Goal: Task Accomplishment & Management: Use online tool/utility

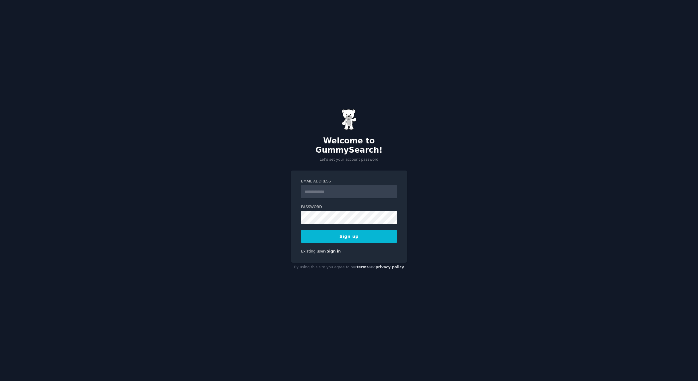
click at [339, 189] on input "Email Address" at bounding box center [349, 191] width 96 height 13
type input "**********"
click at [340, 230] on button "Sign up" at bounding box center [349, 236] width 96 height 13
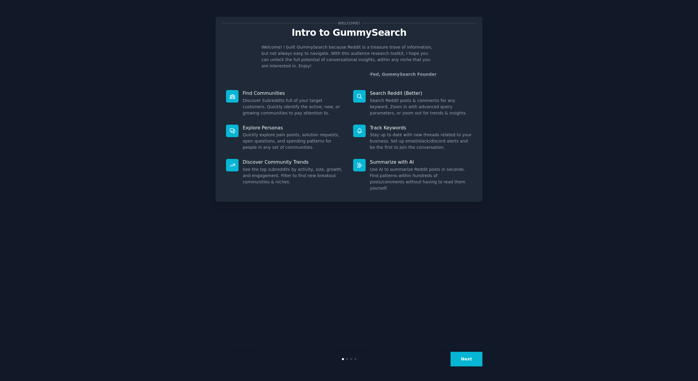
click at [471, 359] on button "Next" at bounding box center [467, 358] width 32 height 15
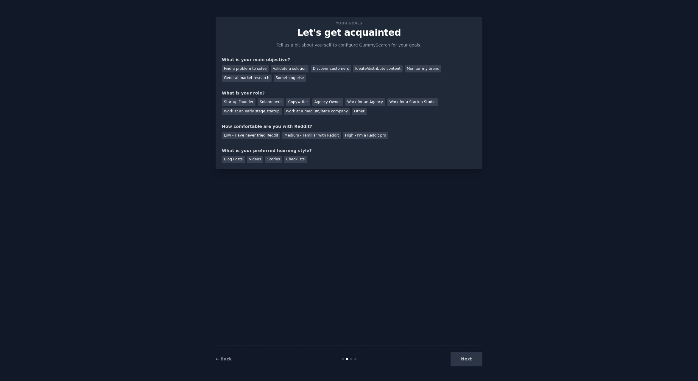
click at [472, 356] on div "Next" at bounding box center [437, 358] width 89 height 15
drag, startPoint x: 452, startPoint y: 356, endPoint x: 459, endPoint y: 358, distance: 7.7
click at [453, 357] on div "Next" at bounding box center [437, 358] width 89 height 15
click at [459, 358] on div "Next" at bounding box center [437, 358] width 89 height 15
click at [460, 358] on div "Next" at bounding box center [437, 358] width 89 height 15
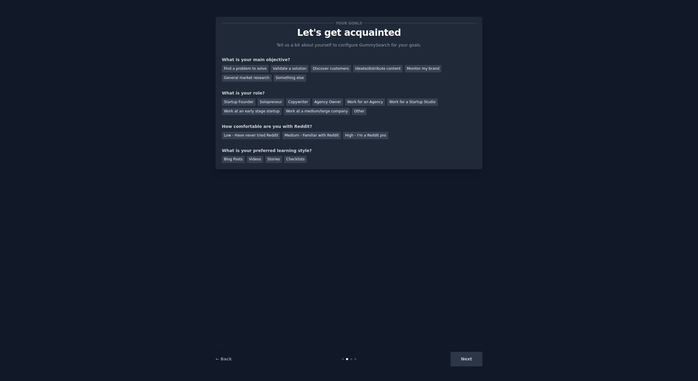
click at [460, 358] on div "Next" at bounding box center [437, 358] width 89 height 15
click at [462, 359] on div "Next" at bounding box center [437, 358] width 89 height 15
click at [463, 358] on div "Next" at bounding box center [437, 358] width 89 height 15
drag, startPoint x: 464, startPoint y: 358, endPoint x: 404, endPoint y: 261, distance: 113.7
click at [464, 357] on div "Next" at bounding box center [437, 358] width 89 height 15
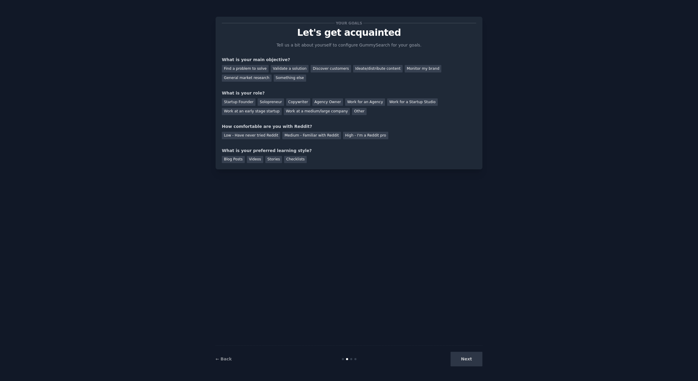
click at [332, 189] on div "Your goals Let's get acquainted Tell us a bit about yourself to configure Gummy…" at bounding box center [349, 190] width 267 height 364
click at [258, 76] on div "General market research" at bounding box center [247, 77] width 50 height 7
click at [352, 113] on div "Other" at bounding box center [359, 111] width 15 height 7
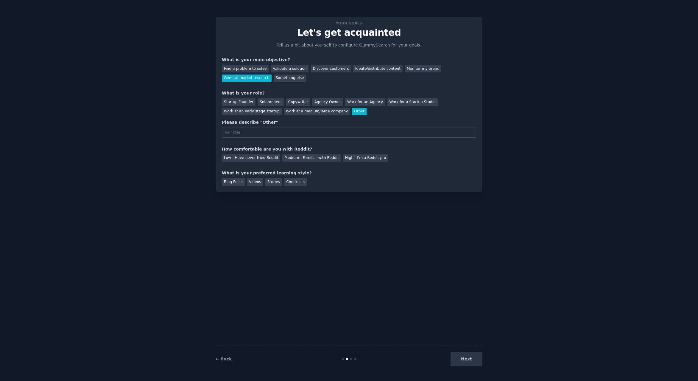
click at [352, 111] on div "Other" at bounding box center [359, 111] width 15 height 7
click at [238, 102] on div "Startup Founder" at bounding box center [239, 101] width 34 height 7
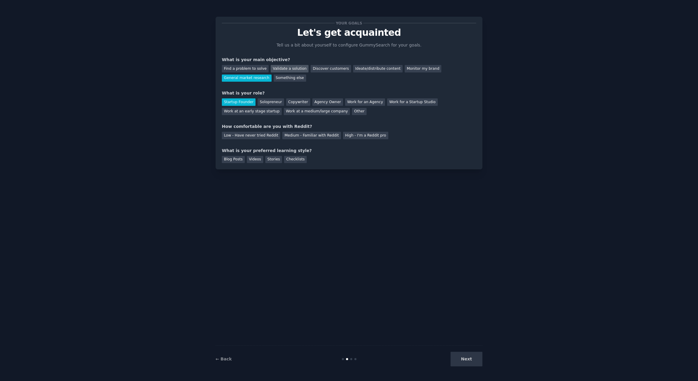
click at [288, 70] on div "Validate a solution" at bounding box center [290, 68] width 38 height 7
click at [260, 79] on div "General market research" at bounding box center [247, 77] width 50 height 7
click at [234, 161] on div "Blog Posts" at bounding box center [233, 159] width 23 height 7
click at [295, 136] on div "Medium - Familiar with Reddit" at bounding box center [311, 135] width 58 height 7
click at [475, 358] on button "Next" at bounding box center [467, 358] width 32 height 15
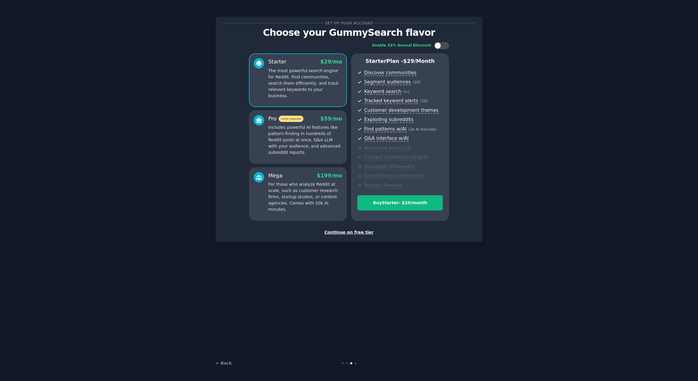
click at [352, 234] on div "Continue on free tier" at bounding box center [349, 232] width 254 height 6
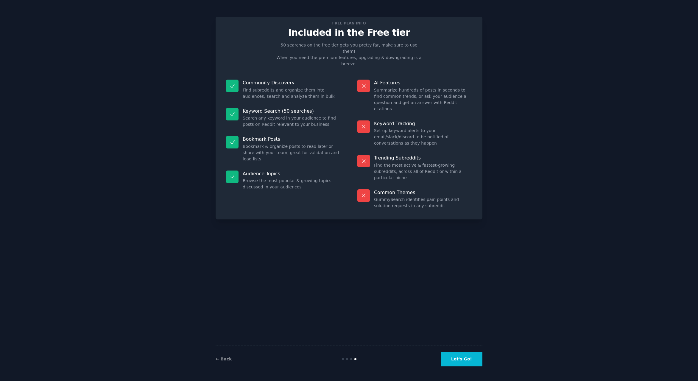
click at [464, 360] on button "Let's Go!" at bounding box center [462, 358] width 42 height 15
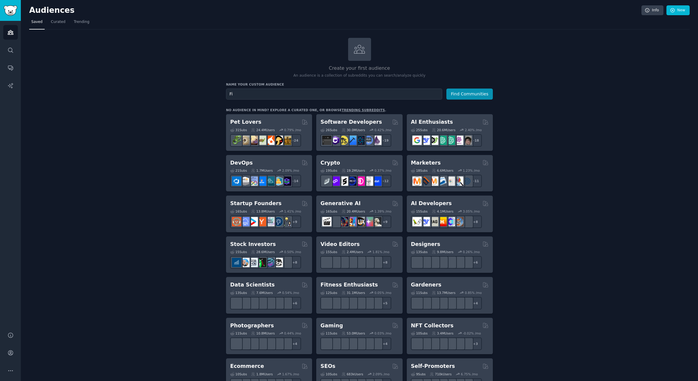
type input "F"
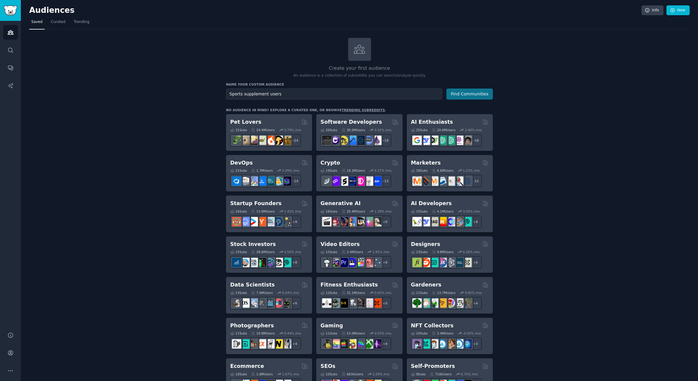
type input "Sports supplement users"
click at [480, 95] on button "Find Communities" at bounding box center [469, 93] width 46 height 11
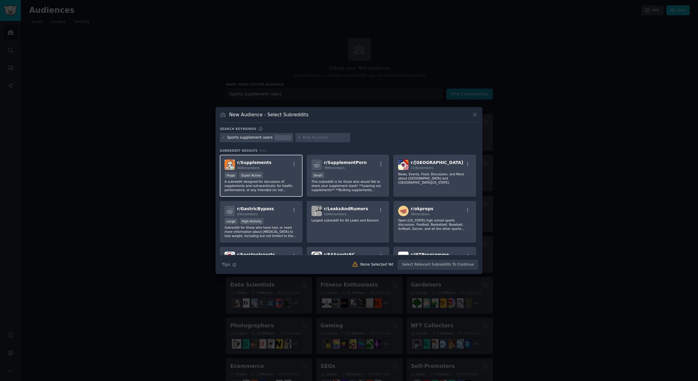
click at [267, 181] on p "A subreddit designed for discussion of supplements and nutraceuticals; for heal…" at bounding box center [261, 185] width 73 height 13
click at [307, 139] on input "text" at bounding box center [325, 137] width 45 height 5
type input "fitness"
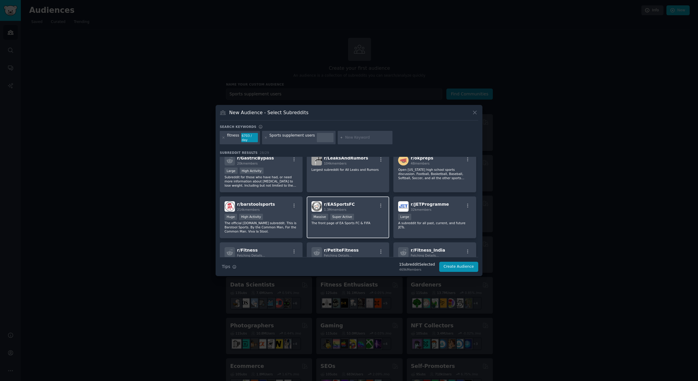
scroll to position [119, 0]
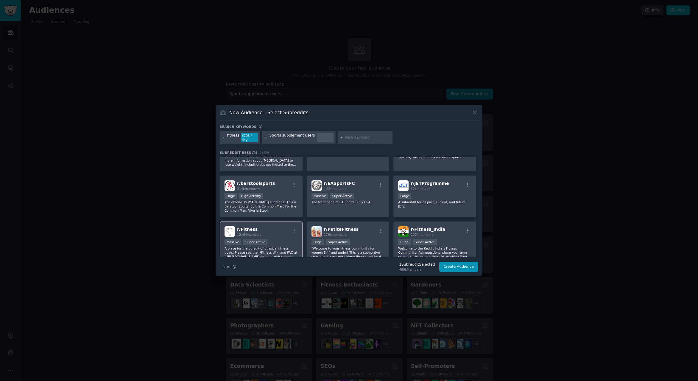
click at [277, 229] on div "r/ Fitness 12.4M members" at bounding box center [261, 231] width 73 height 10
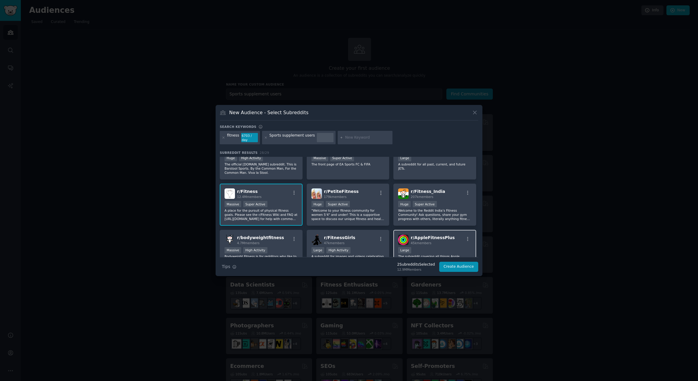
scroll to position [127, 0]
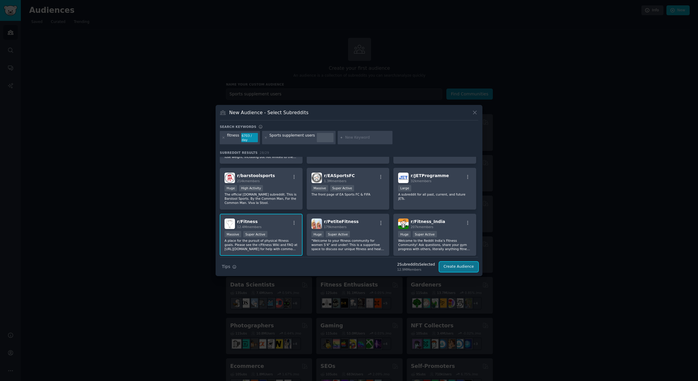
click at [463, 267] on button "Create Audience" at bounding box center [458, 267] width 39 height 10
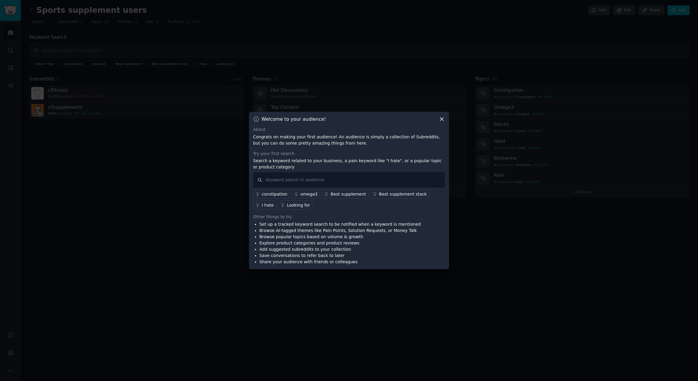
click at [441, 119] on icon at bounding box center [441, 119] width 3 height 3
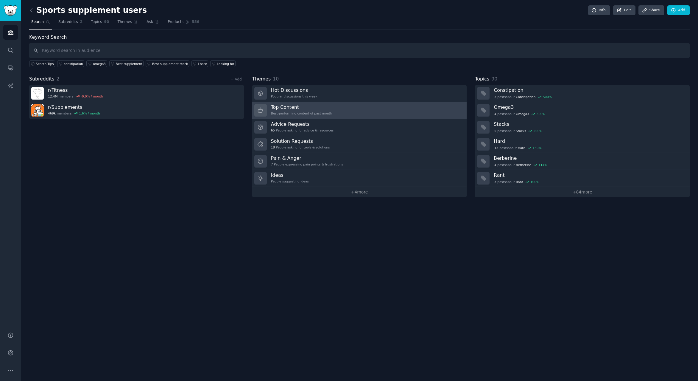
click at [317, 108] on h3 "Top Content" at bounding box center [301, 107] width 61 height 6
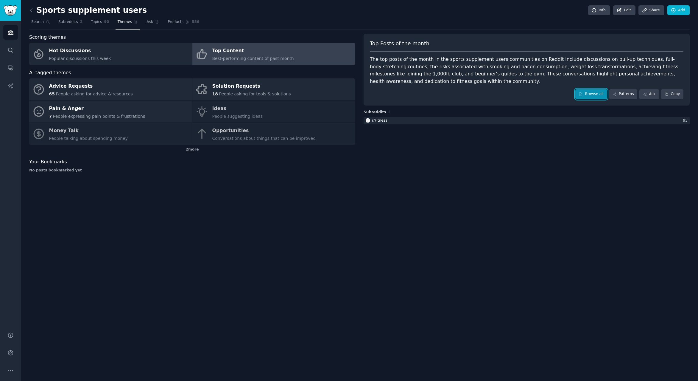
click at [591, 96] on link "Browse all" at bounding box center [591, 94] width 32 height 10
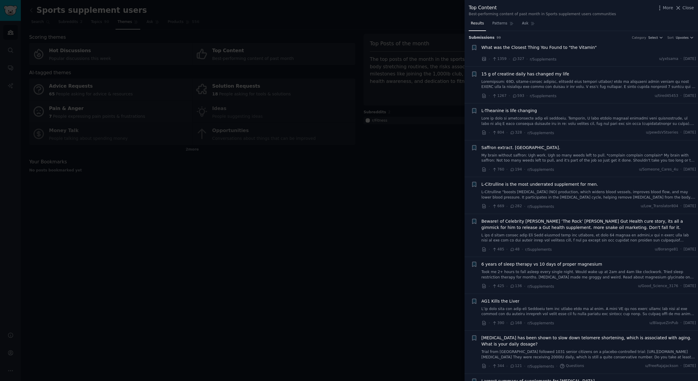
click at [619, 86] on link at bounding box center [589, 84] width 215 height 10
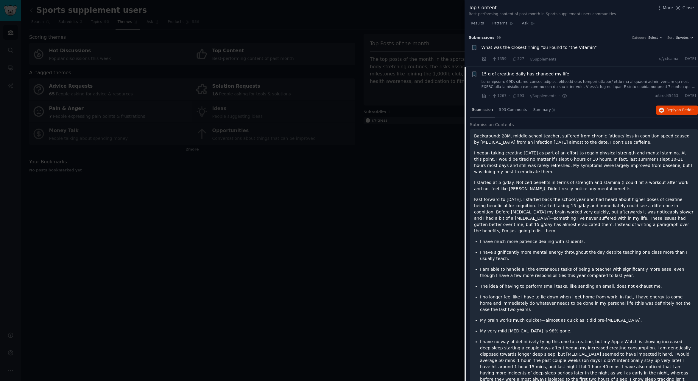
click at [526, 73] on span "15 g of creatine daily has changed my life" at bounding box center [526, 74] width 88 height 6
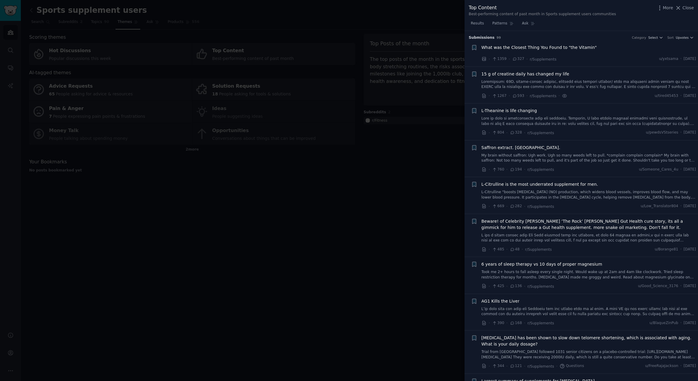
click at [567, 46] on span "What was the Closest Thing You Found to "the Vitamin"" at bounding box center [540, 47] width 116 height 6
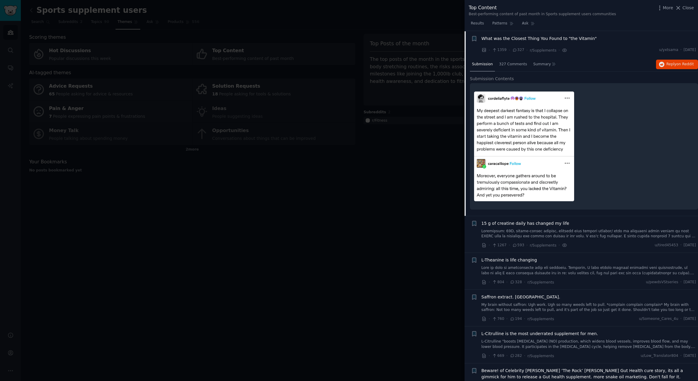
scroll to position [9, 0]
click at [570, 38] on span "What was the Closest Thing You Found to "the Vitamin"" at bounding box center [540, 38] width 116 height 6
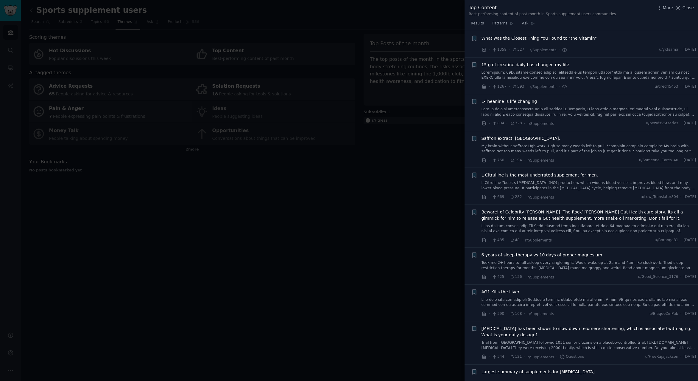
click at [587, 211] on span "Beware! of Celebrity [PERSON_NAME] ‘The Rock’ [PERSON_NAME] Gut Health cure sto…" at bounding box center [589, 215] width 215 height 13
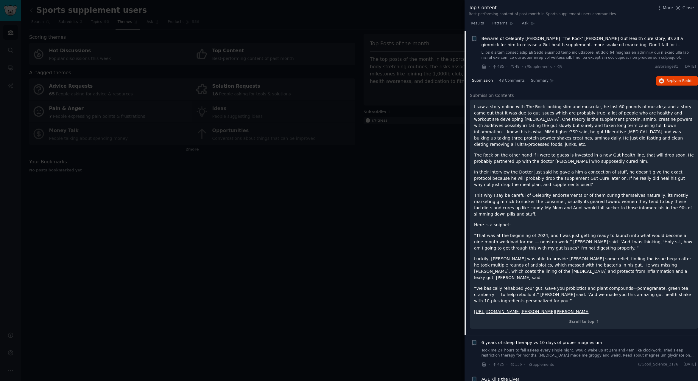
scroll to position [183, 0]
click at [588, 40] on span "Beware! of Celebrity [PERSON_NAME] ‘The Rock’ [PERSON_NAME] Gut Health cure sto…" at bounding box center [589, 41] width 215 height 13
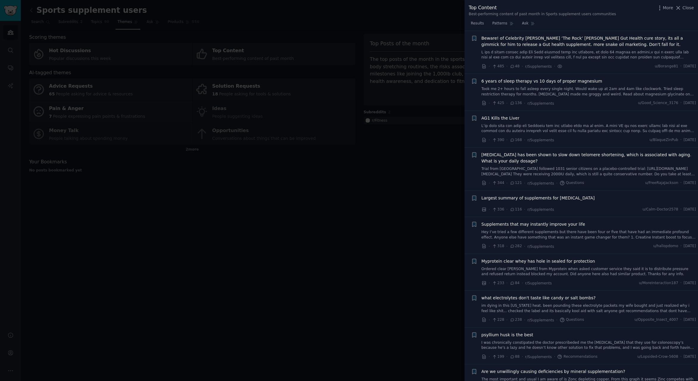
click at [567, 45] on span "Beware! of Celebrity [PERSON_NAME] ‘The Rock’ [PERSON_NAME] Gut Health cure sto…" at bounding box center [589, 41] width 215 height 13
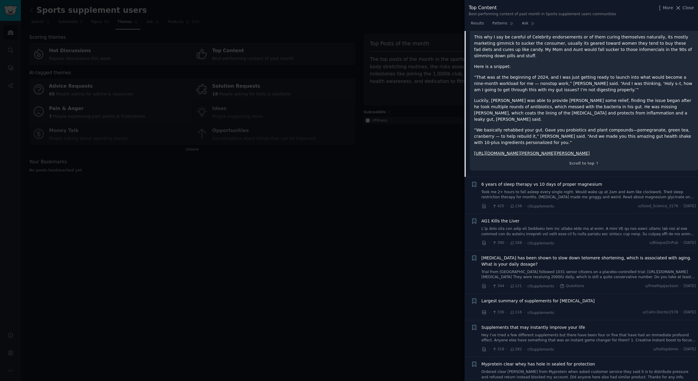
scroll to position [457, 0]
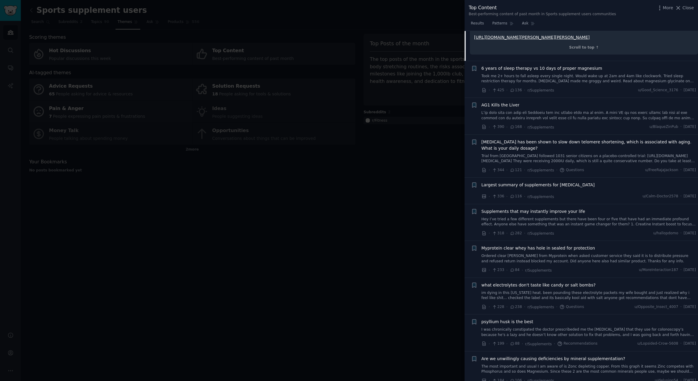
click at [445, 191] on div at bounding box center [349, 190] width 698 height 381
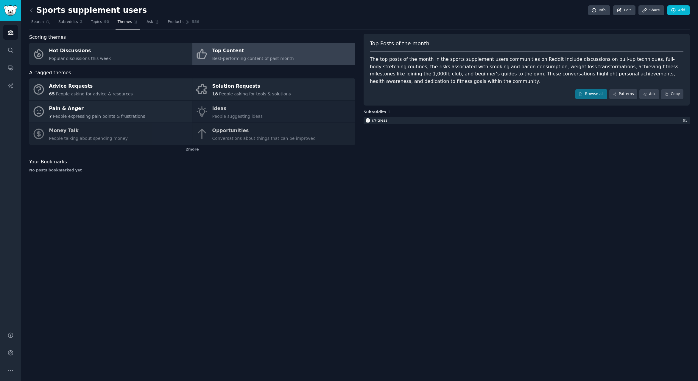
click at [257, 172] on div "No posts bookmarked yet" at bounding box center [192, 170] width 326 height 5
click at [215, 111] on div "Advice Requests 65 People asking for advice & resources Solution Requests 18 Pe…" at bounding box center [192, 111] width 326 height 66
click at [100, 56] on span "Popular discussions this week" at bounding box center [80, 58] width 62 height 5
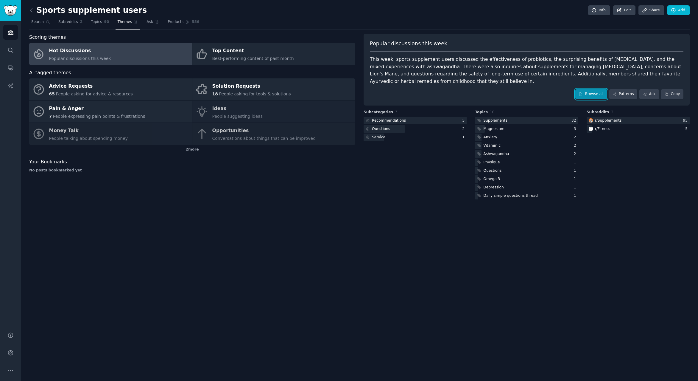
click at [593, 95] on link "Browse all" at bounding box center [591, 94] width 32 height 10
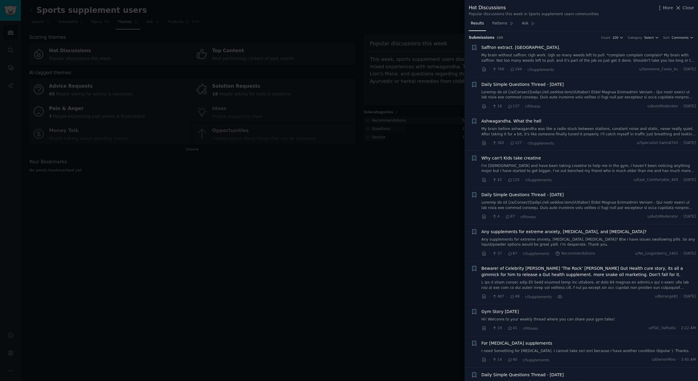
click at [688, 6] on span "Close" at bounding box center [688, 8] width 11 height 6
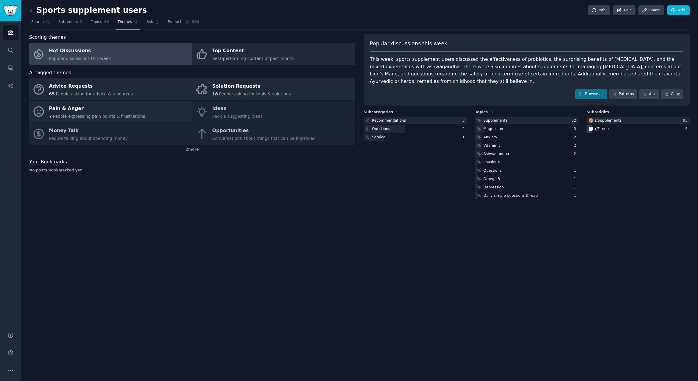
click at [612, 129] on div "r/ Fitness" at bounding box center [638, 128] width 103 height 7
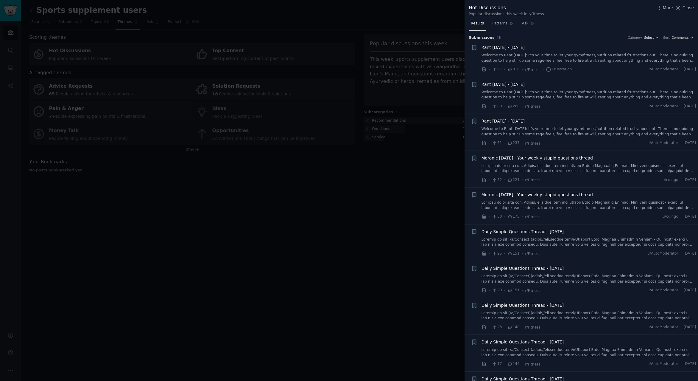
click at [652, 37] on span "Select" at bounding box center [649, 37] width 10 height 4
click at [651, 38] on span "Select" at bounding box center [649, 37] width 10 height 4
click at [679, 38] on span "Comments" at bounding box center [680, 37] width 17 height 4
click at [666, 60] on div "Upvotes" at bounding box center [664, 59] width 55 height 10
click at [617, 55] on link "Welcome to Rant [DATE]: It’s your time to let your gym/fitness/nutrition relate…" at bounding box center [589, 58] width 215 height 10
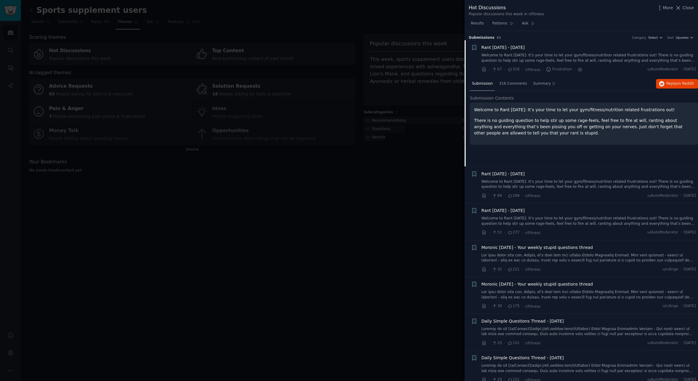
click at [416, 168] on div at bounding box center [349, 190] width 698 height 381
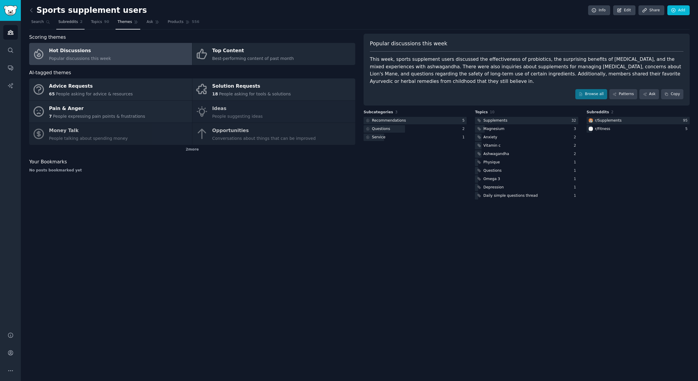
click at [69, 21] on span "Subreddits" at bounding box center [68, 21] width 20 height 5
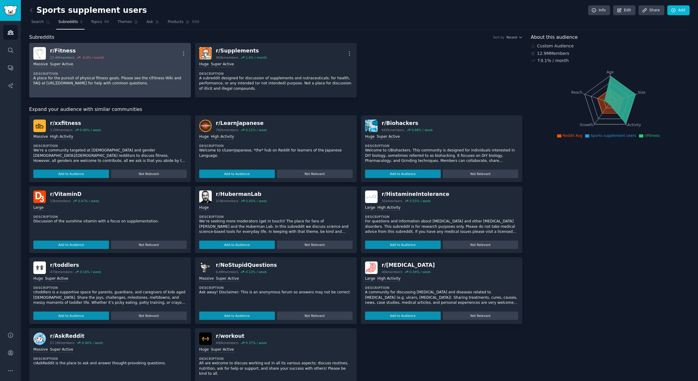
click at [114, 80] on p "A place for the pursuit of physical fitness goals. Please see the r/Fitness Wik…" at bounding box center [109, 81] width 153 height 10
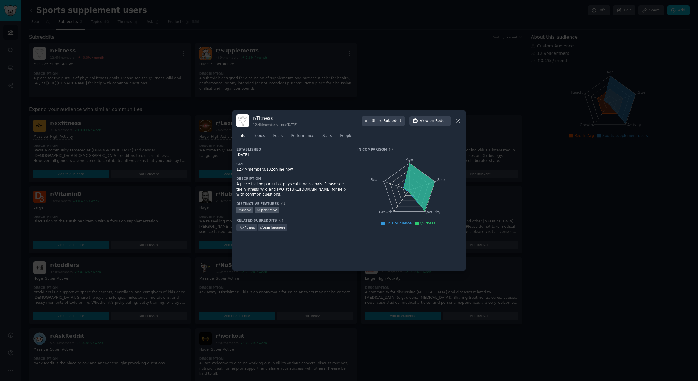
click at [165, 169] on div at bounding box center [349, 190] width 698 height 381
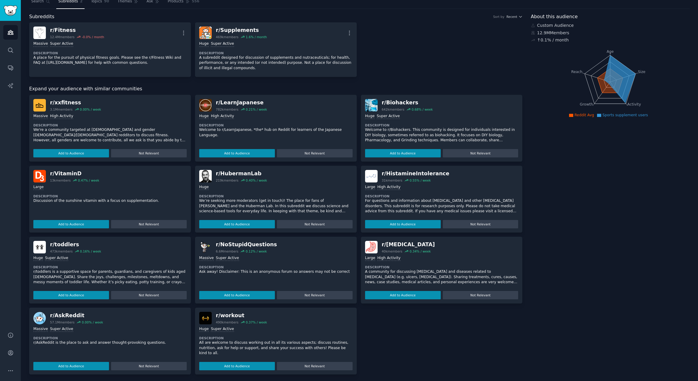
scroll to position [22, 0]
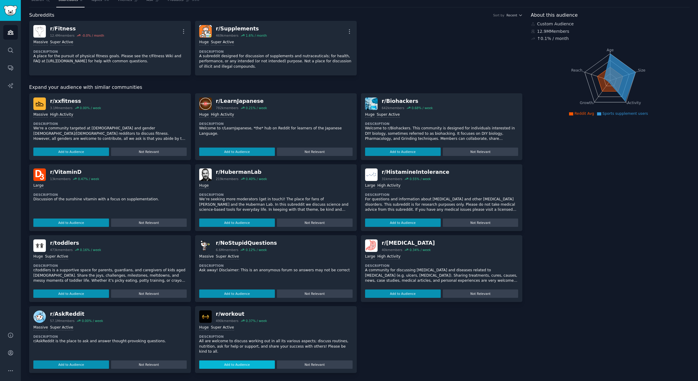
click at [243, 365] on button "Add to Audience" at bounding box center [237, 364] width 76 height 8
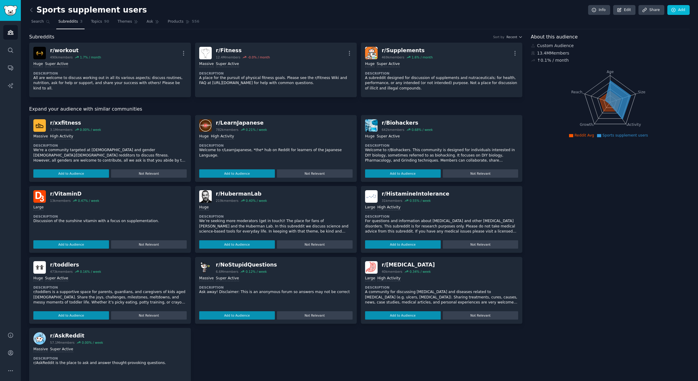
scroll to position [0, 0]
click at [101, 24] on span "Topics" at bounding box center [96, 21] width 11 height 5
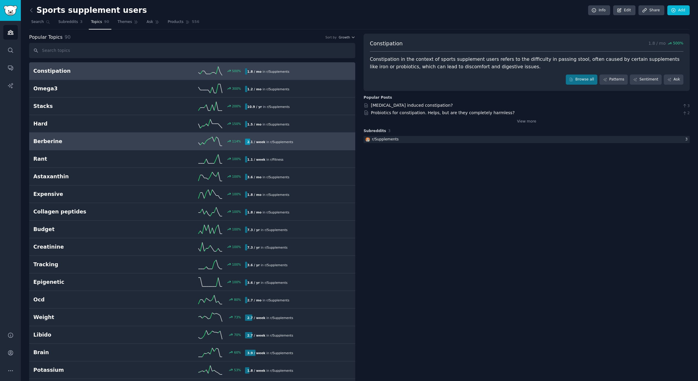
click at [111, 141] on h2 "Berberine" at bounding box center [86, 141] width 106 height 7
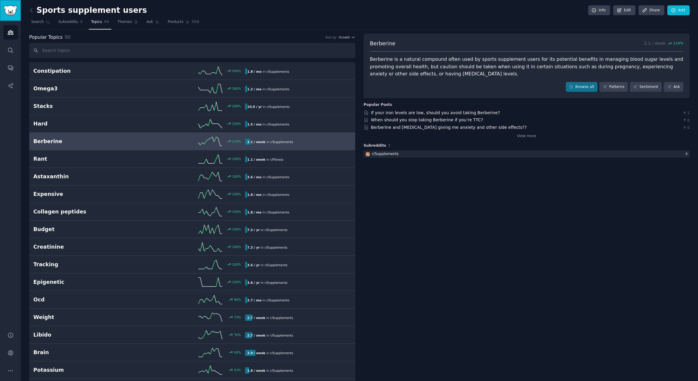
click at [11, 7] on img "Sidebar" at bounding box center [11, 10] width 14 height 10
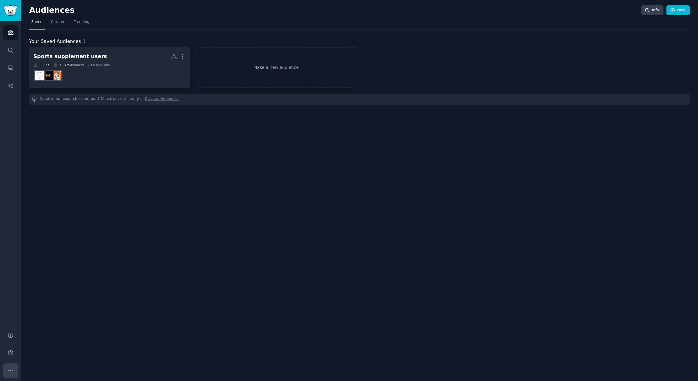
click at [10, 365] on button "More" at bounding box center [10, 370] width 15 height 15
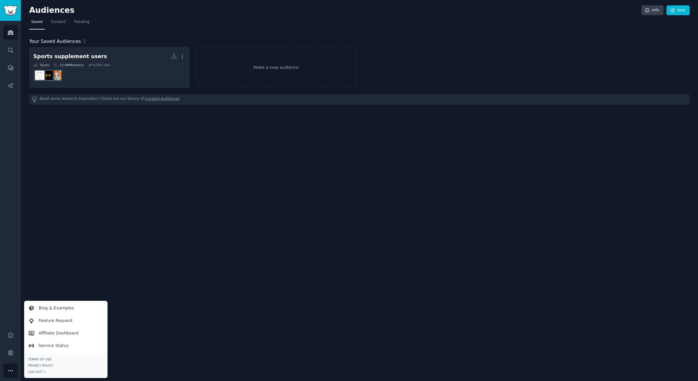
click at [10, 367] on icon "Sidebar" at bounding box center [10, 370] width 6 height 6
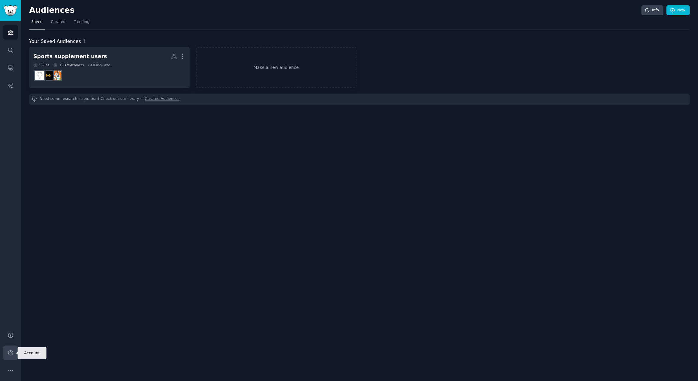
click at [10, 354] on icon "Sidebar" at bounding box center [10, 352] width 6 height 6
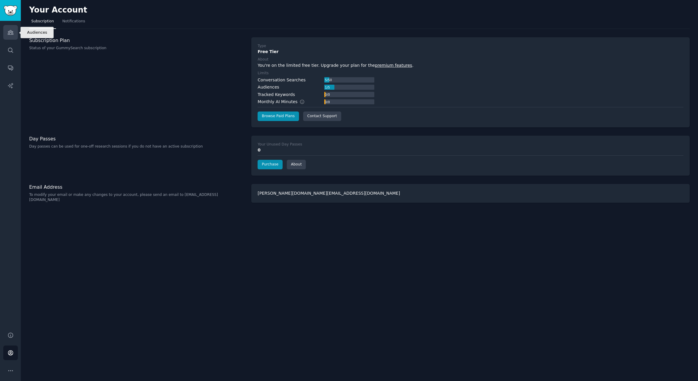
click at [10, 31] on icon "Sidebar" at bounding box center [10, 32] width 6 height 6
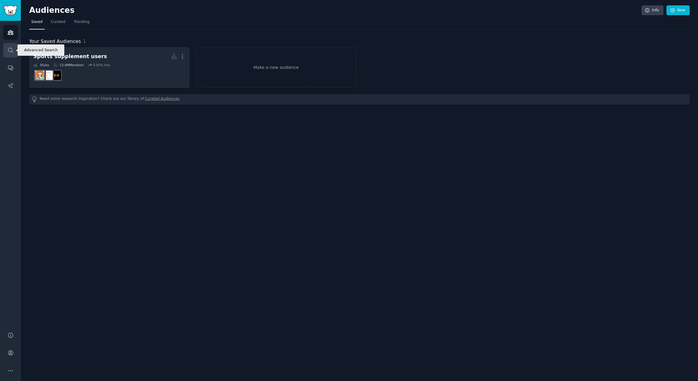
click at [10, 47] on icon "Sidebar" at bounding box center [10, 50] width 6 height 6
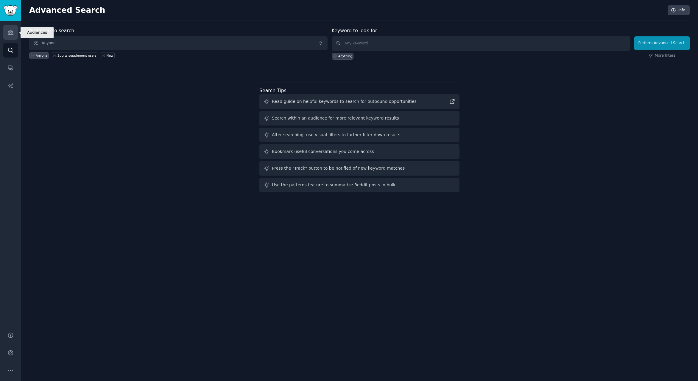
click at [11, 32] on icon "Sidebar" at bounding box center [10, 32] width 5 height 4
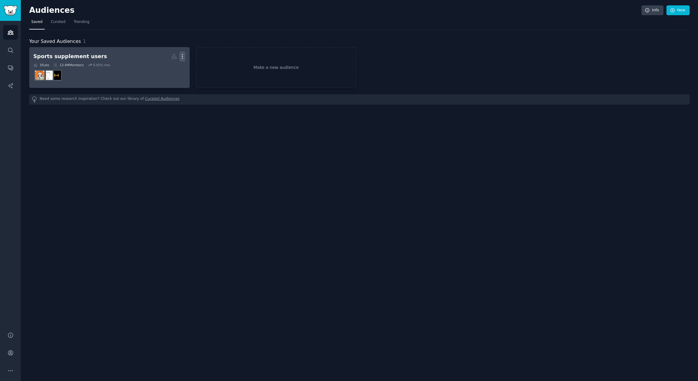
click at [183, 59] on icon "button" at bounding box center [182, 56] width 6 height 6
click at [164, 68] on p "Delete" at bounding box center [166, 69] width 14 height 6
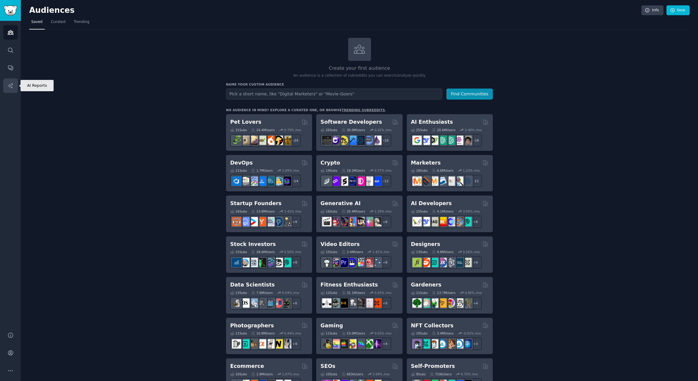
click at [11, 82] on link "AI Reports" at bounding box center [10, 85] width 15 height 15
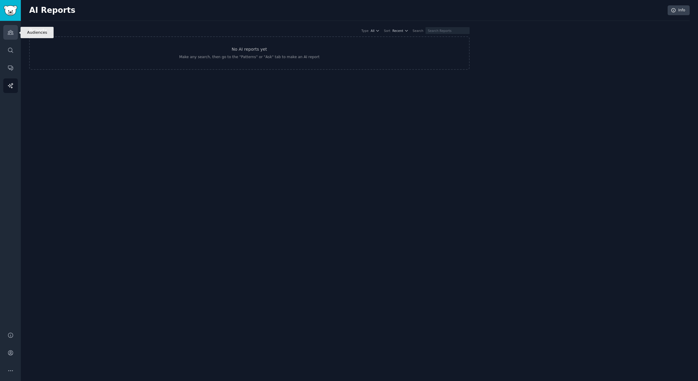
click at [10, 35] on icon "Sidebar" at bounding box center [10, 32] width 6 height 6
